Goal: Navigation & Orientation: Find specific page/section

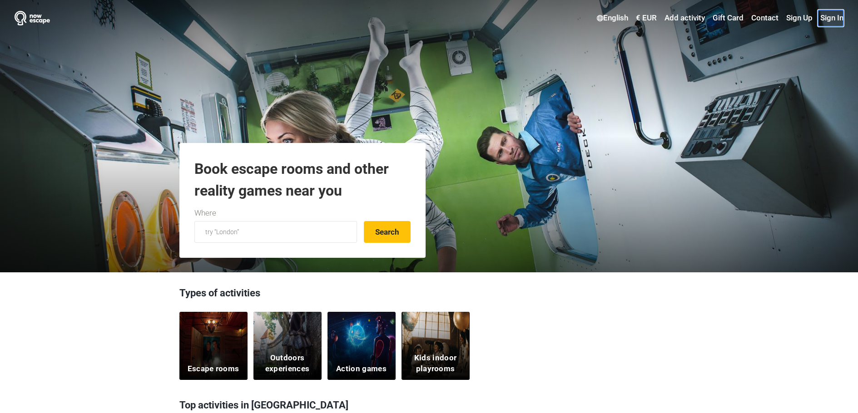
click at [829, 20] on link "Sign In" at bounding box center [830, 18] width 25 height 16
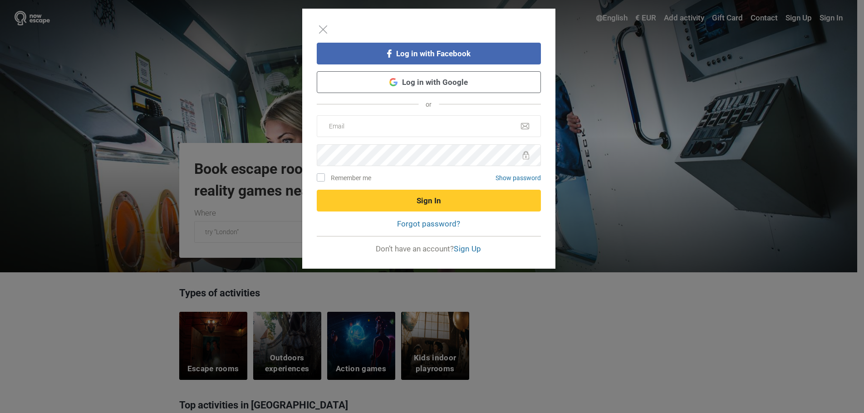
click at [421, 88] on link "Log in with Google" at bounding box center [429, 82] width 224 height 22
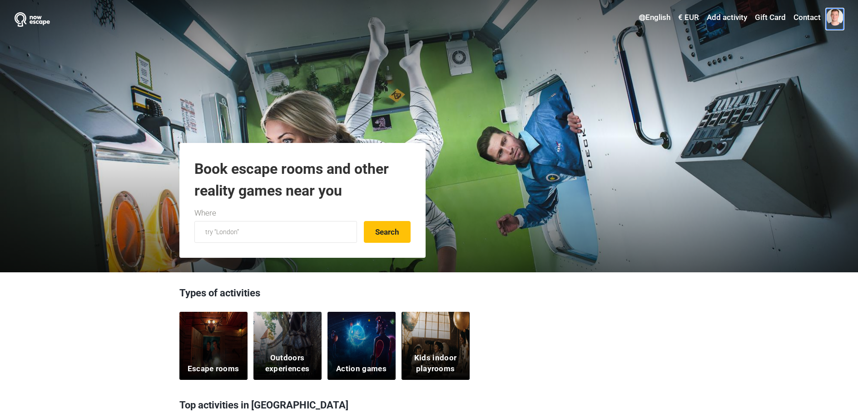
click at [833, 20] on span at bounding box center [834, 17] width 17 height 17
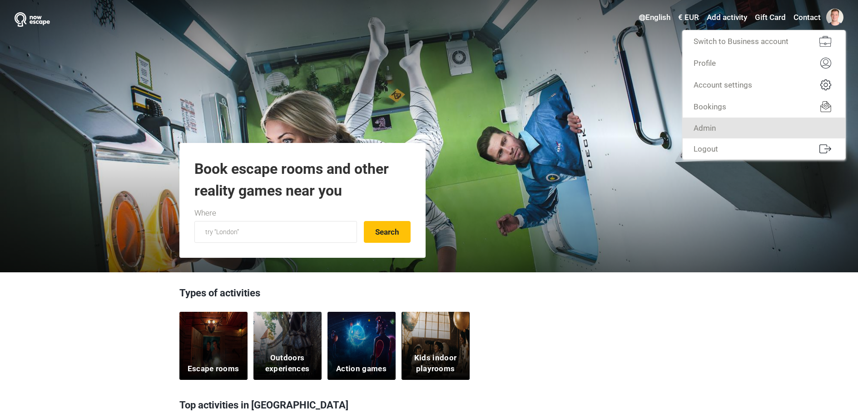
click at [747, 133] on link "Admin" at bounding box center [763, 128] width 163 height 21
